Goal: Task Accomplishment & Management: Use online tool/utility

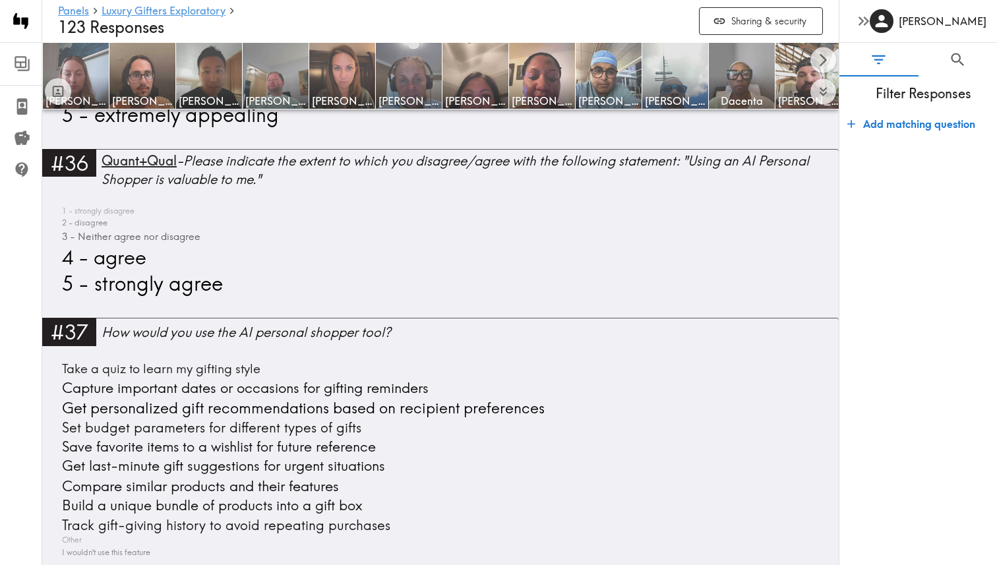
scroll to position [9530, 0]
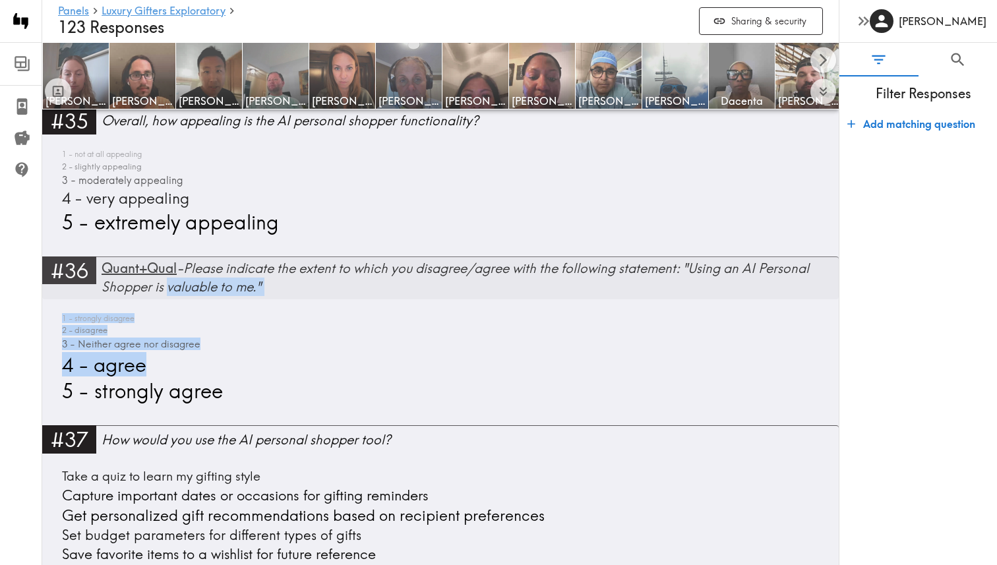
drag, startPoint x: 300, startPoint y: 303, endPoint x: 168, endPoint y: 276, distance: 135.2
click at [168, 276] on div "#36 Quant+Qual - Please indicate the extent to which you disagree/agree with th…" at bounding box center [440, 341] width 797 height 169
click at [274, 361] on div "1 - strongly disagree 2 - disagree 3 - Neither agree nor disagree 4 - agree 5 -…" at bounding box center [440, 359] width 765 height 92
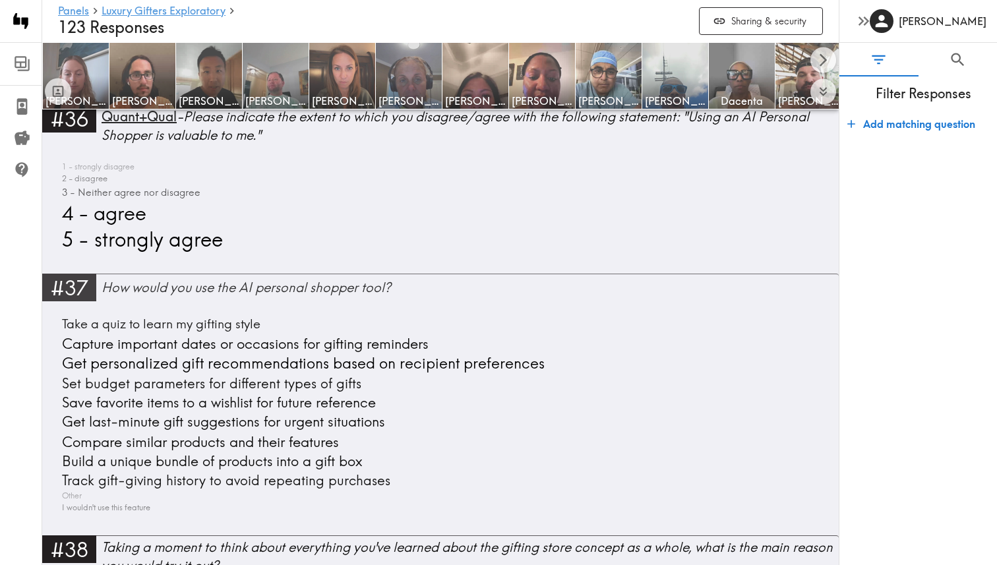
scroll to position [9681, 0]
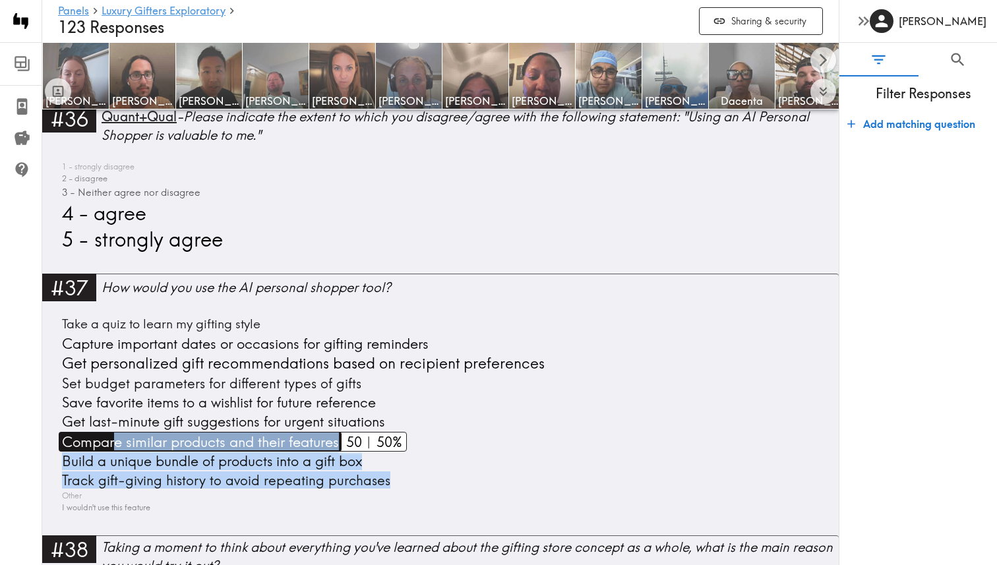
drag, startPoint x: 446, startPoint y: 496, endPoint x: 117, endPoint y: 424, distance: 336.9
click at [117, 424] on div "Take a quiz to learn my gifting style Capture important dates or occasions for …" at bounding box center [440, 414] width 765 height 199
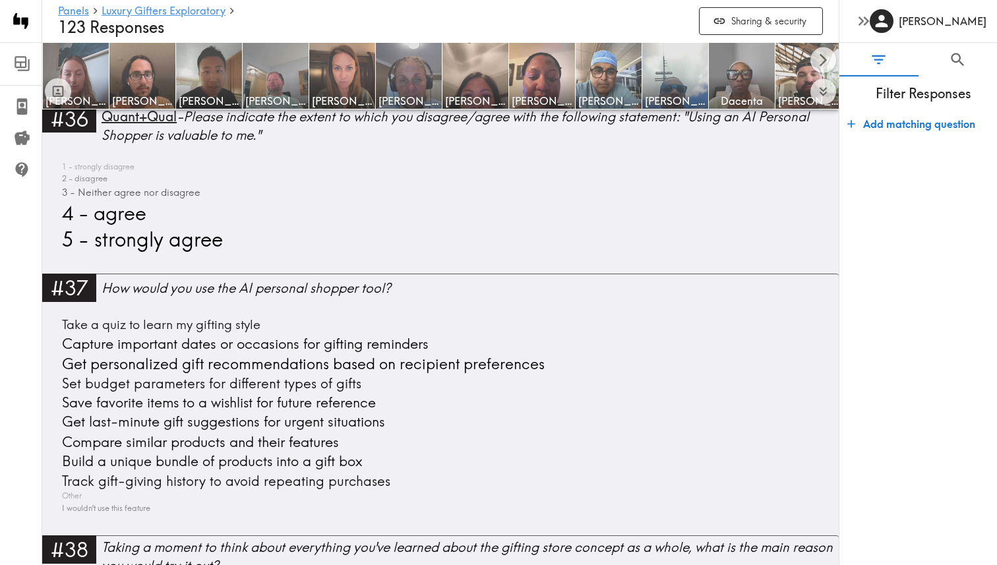
click at [195, 513] on div "#37 How would you use the AI personal shopper tool? Take a quiz to learn my gif…" at bounding box center [440, 405] width 797 height 262
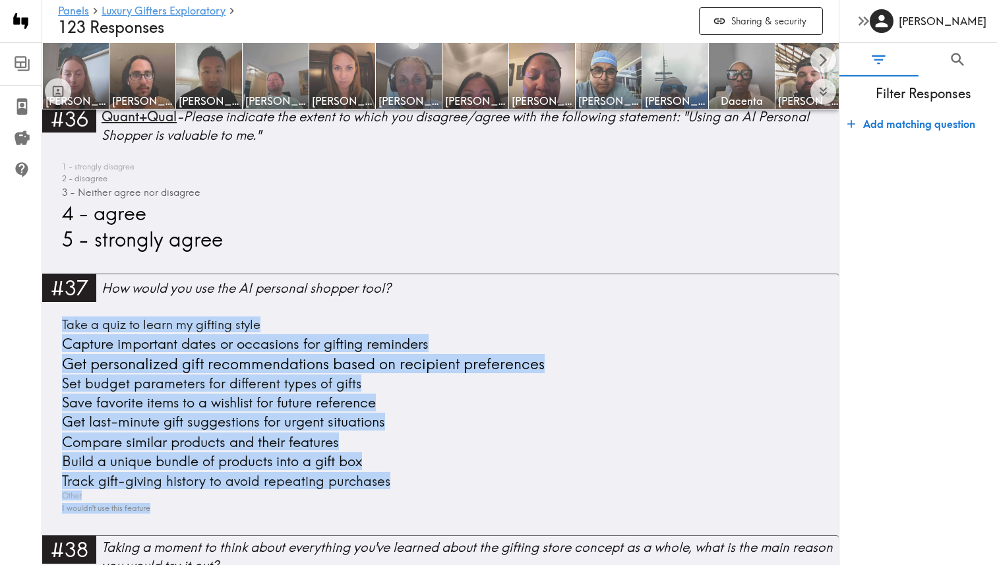
drag, startPoint x: 188, startPoint y: 519, endPoint x: 55, endPoint y: 315, distance: 243.5
click at [55, 315] on div "#37 How would you use the AI personal shopper tool? Take a quiz to learn my gif…" at bounding box center [440, 405] width 797 height 262
copy div "Take a quiz to learn my gifting style Capture important dates or occasions for …"
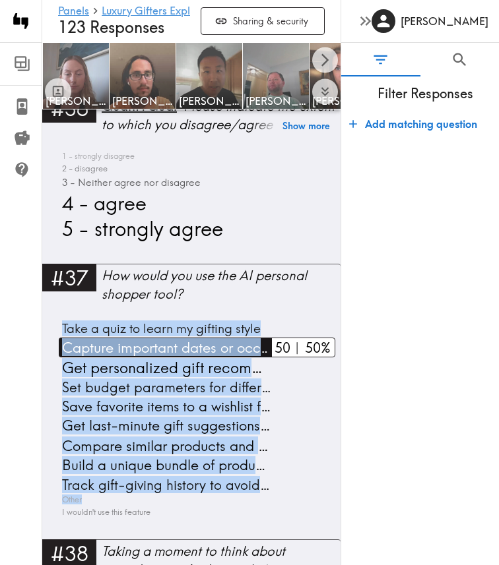
scroll to position [10230, 0]
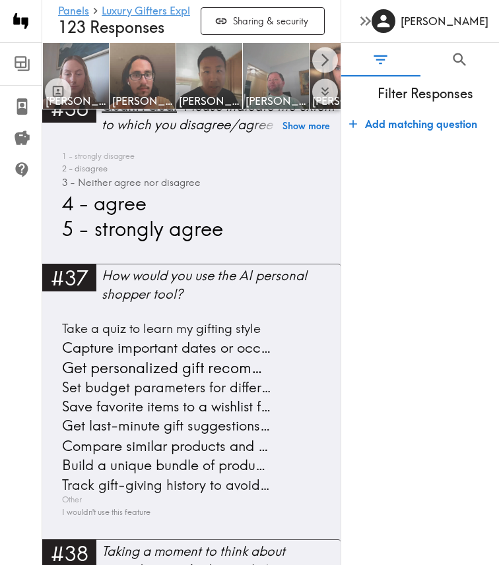
click at [285, 317] on div "#37 How would you use the AI personal shopper tool? Take a quiz to learn my gif…" at bounding box center [191, 402] width 298 height 276
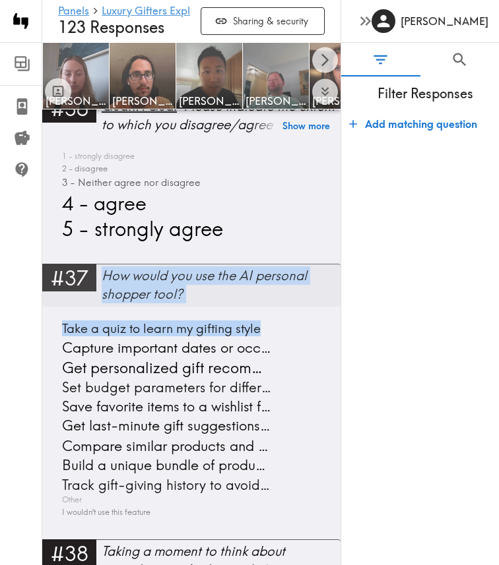
drag, startPoint x: 306, startPoint y: 331, endPoint x: 104, endPoint y: 274, distance: 209.8
click at [104, 274] on div "#37 How would you use the AI personal shopper tool? Take a quiz to learn my gif…" at bounding box center [191, 402] width 298 height 276
copy div "How would you use the AI personal shopper tool? Take a quiz to learn my gifting…"
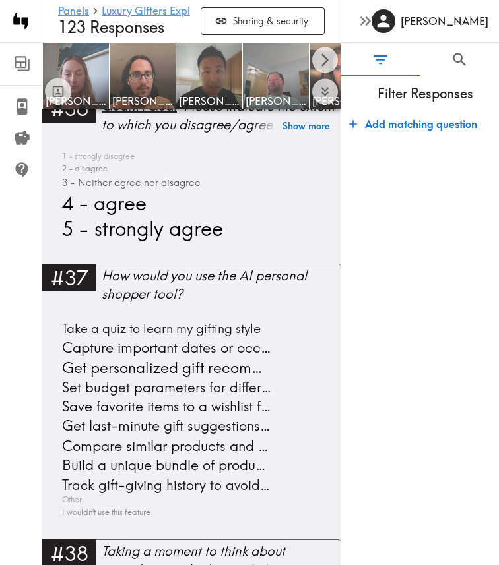
click at [25, 359] on div "Panels Luxury Gifters Exploratory Questionnaire Recruitment Results Legacy Data…" at bounding box center [21, 282] width 42 height 565
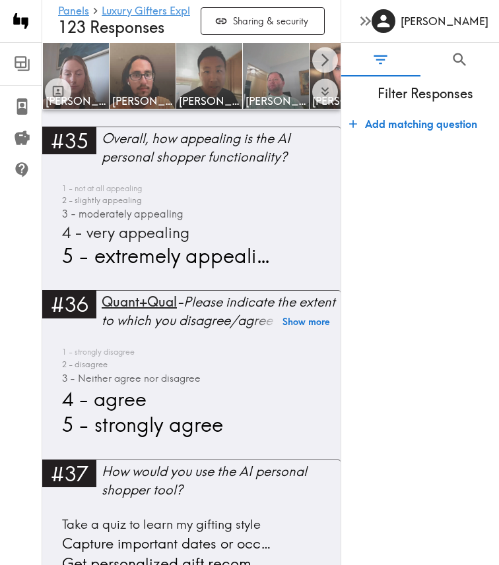
scroll to position [10045, 0]
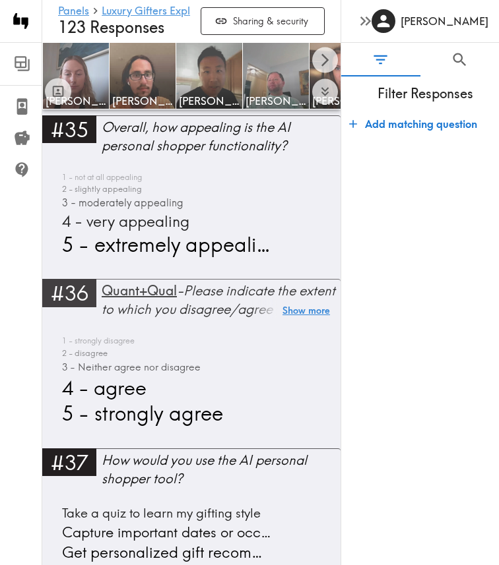
click at [311, 314] on button "Show more" at bounding box center [305, 311] width 47 height 18
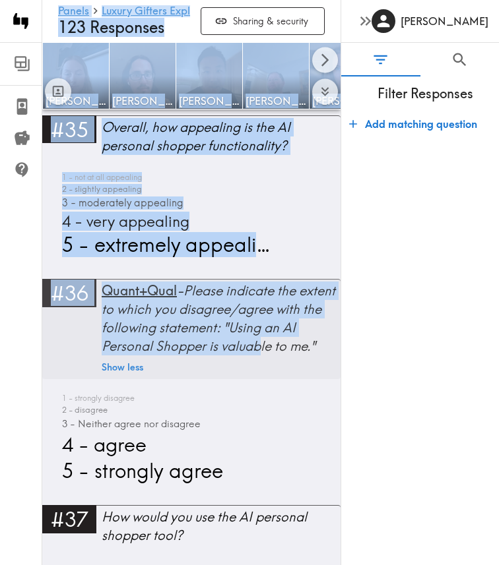
scroll to position [0, 3]
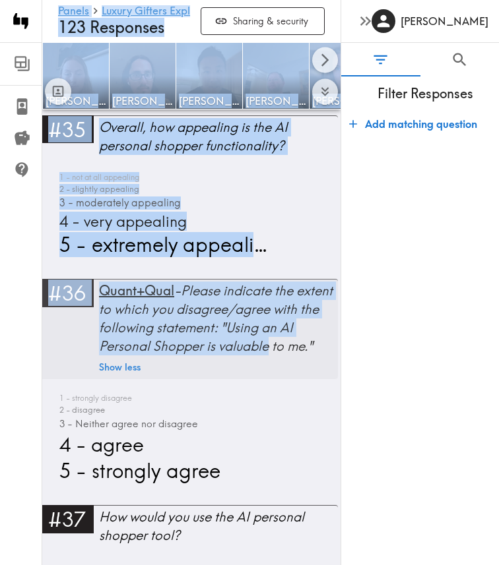
drag, startPoint x: 410, startPoint y: 375, endPoint x: 290, endPoint y: 352, distance: 122.9
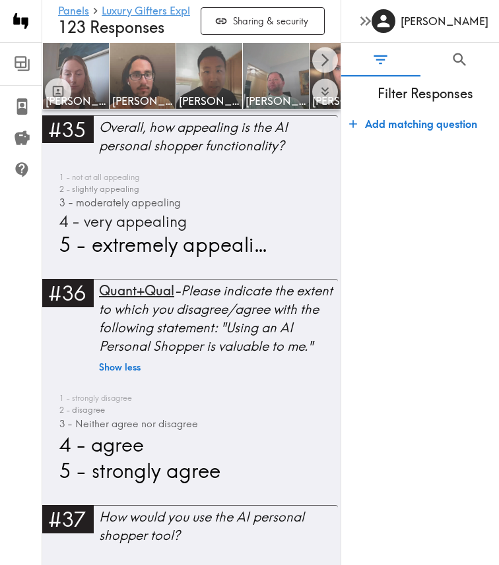
click at [362, 358] on form "Add matching question" at bounding box center [420, 333] width 158 height 454
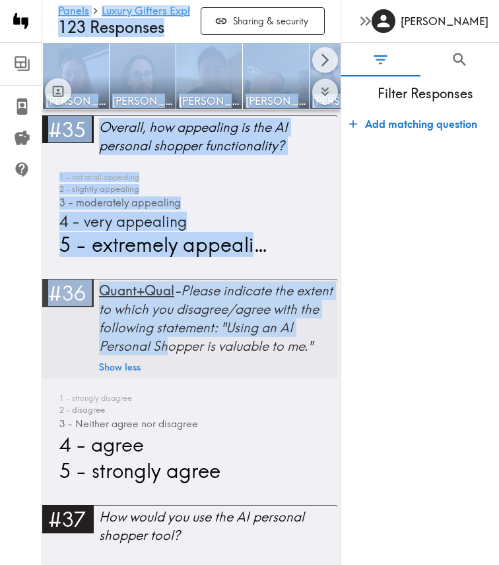
drag, startPoint x: 369, startPoint y: 377, endPoint x: 160, endPoint y: 342, distance: 212.0
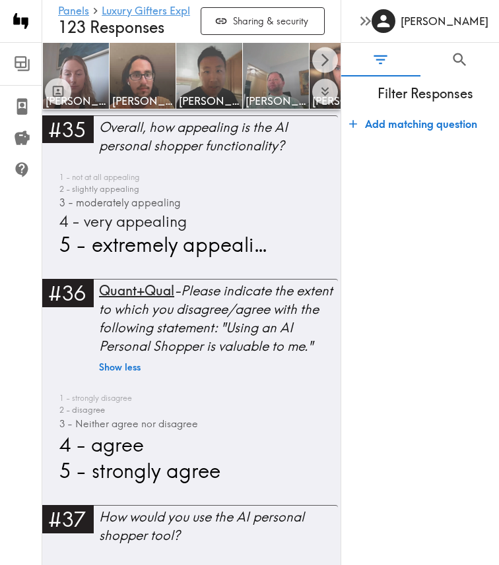
click at [26, 346] on div "Panels Luxury Gifters Exploratory Questionnaire Recruitment Results Legacy Data…" at bounding box center [21, 282] width 42 height 565
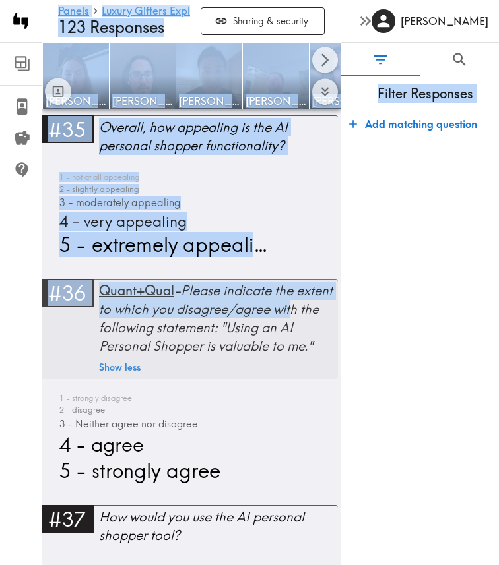
scroll to position [0, 1]
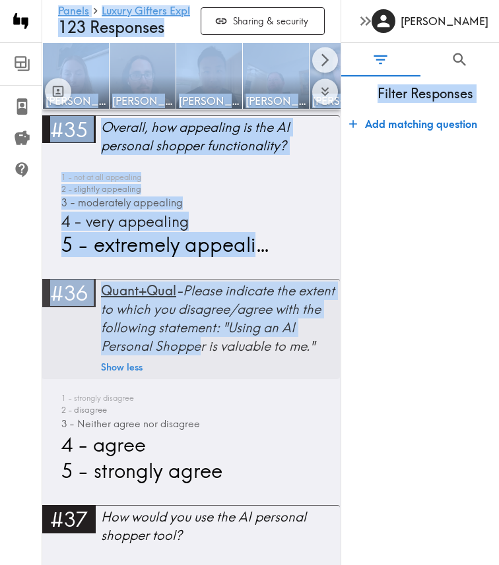
drag, startPoint x: 24, startPoint y: 295, endPoint x: 206, endPoint y: 354, distance: 190.7
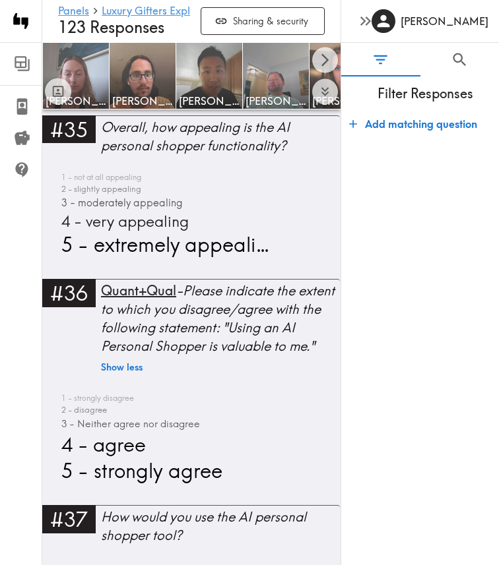
click at [20, 355] on div "Panels Luxury Gifters Exploratory Questionnaire Recruitment Results Legacy Data…" at bounding box center [21, 282] width 42 height 565
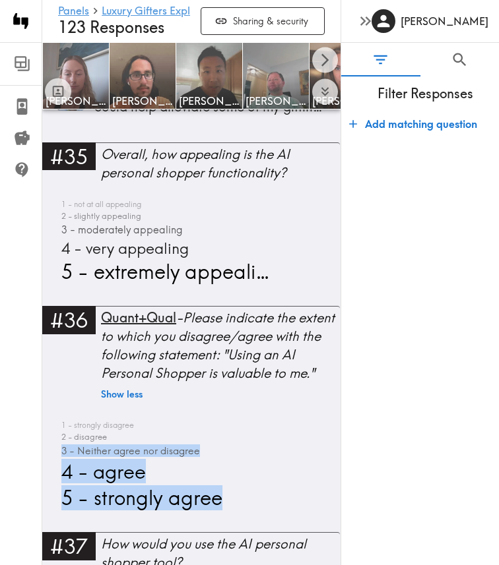
scroll to position [0, 0]
drag, startPoint x: 283, startPoint y: 511, endPoint x: 51, endPoint y: 425, distance: 247.5
click at [51, 425] on div "#36 Quant+Qual - Please indicate the extent to which you disagree/agree with th…" at bounding box center [191, 419] width 298 height 226
copy div "1 - strongly disagree 2 - disagree 3 - Neither agree nor disagree 4 - agree 5 -…"
click at [46, 464] on div "#36 Quant+Qual - Please indicate the extent to which you disagree/agree with th…" at bounding box center [191, 419] width 298 height 226
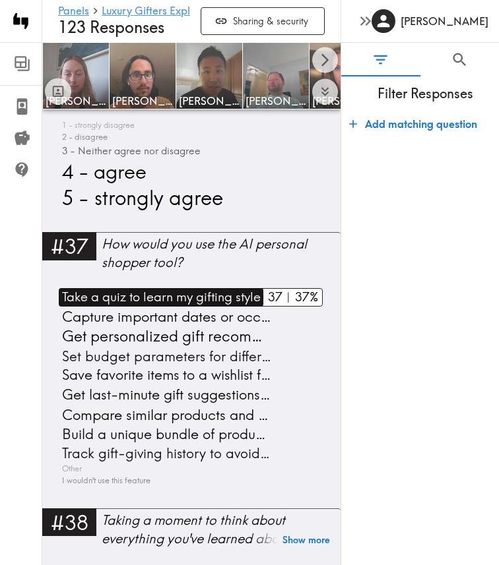
scroll to position [10291, 0]
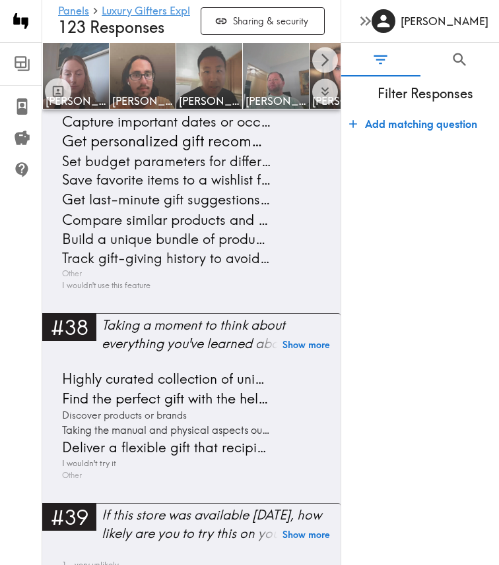
click at [26, 404] on div "Panels Luxury Gifters Exploratory Questionnaire Recruitment Results Legacy Data…" at bounding box center [21, 282] width 42 height 565
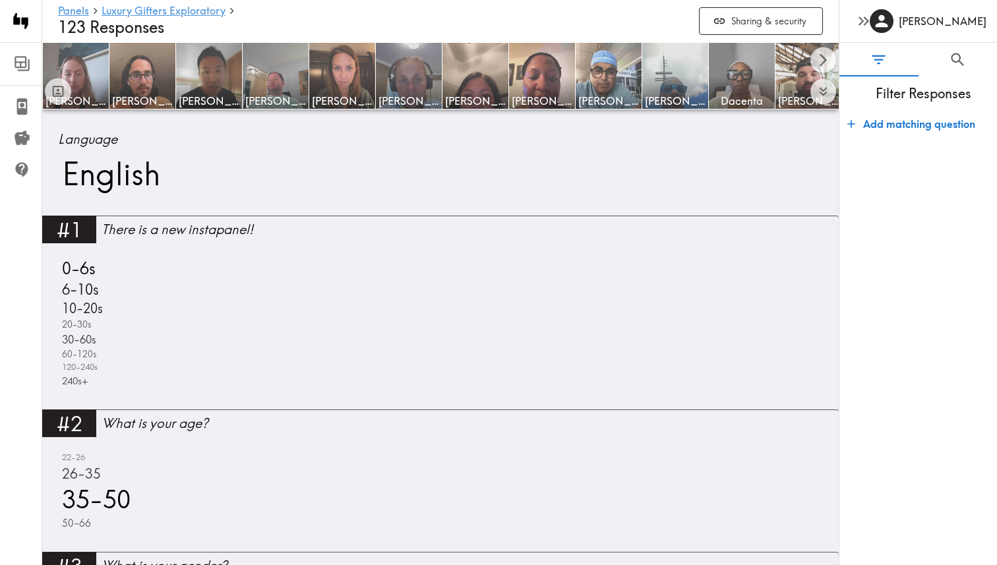
scroll to position [650, 0]
